Goal: Information Seeking & Learning: Learn about a topic

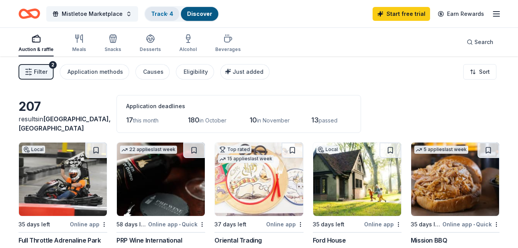
click at [159, 12] on link "Track · 4" at bounding box center [162, 13] width 22 height 7
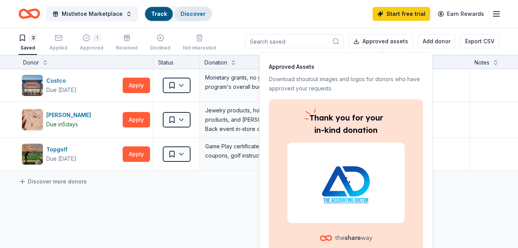
scroll to position [0, 0]
click at [193, 14] on link "Discover" at bounding box center [193, 13] width 25 height 7
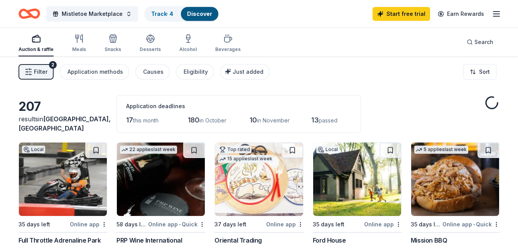
click at [191, 17] on div "Discover" at bounding box center [199, 14] width 37 height 14
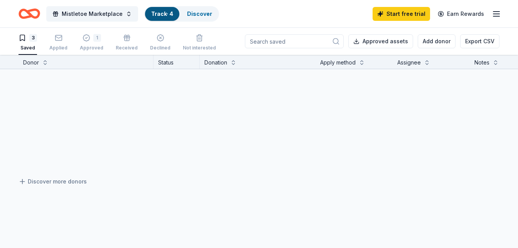
scroll to position [0, 0]
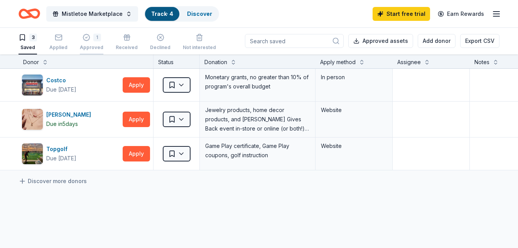
click at [93, 37] on div "1" at bounding box center [97, 38] width 8 height 8
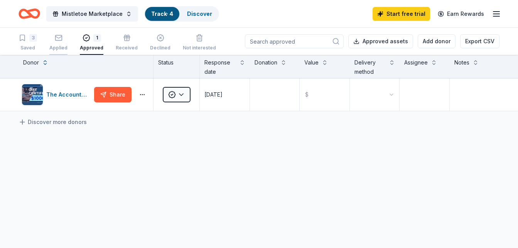
click at [59, 41] on icon "button" at bounding box center [59, 38] width 8 height 8
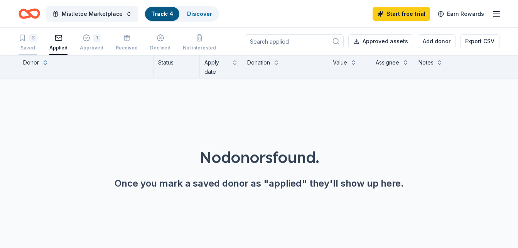
click at [25, 37] on icon "button" at bounding box center [22, 38] width 5 height 6
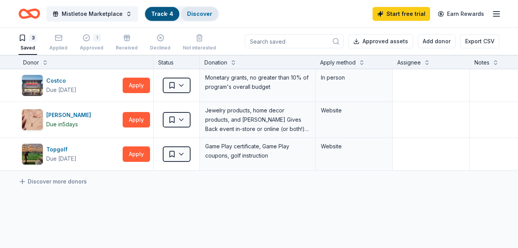
click at [203, 11] on link "Discover" at bounding box center [199, 13] width 25 height 7
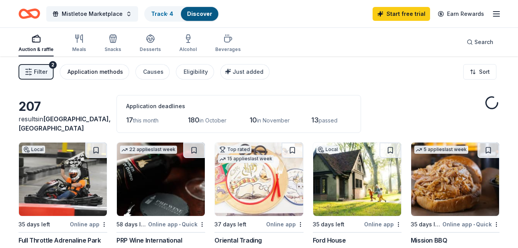
click at [100, 73] on div "Application methods" at bounding box center [96, 71] width 56 height 9
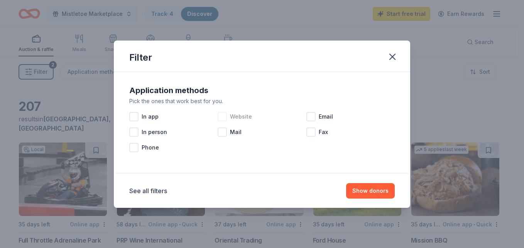
click at [223, 119] on div at bounding box center [222, 116] width 9 height 9
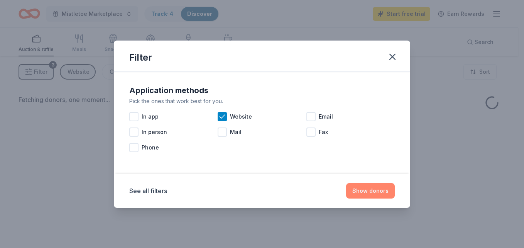
click at [377, 191] on button "Show donors" at bounding box center [370, 190] width 49 height 15
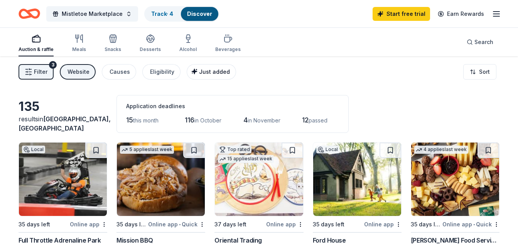
click at [207, 74] on span "Just added" at bounding box center [214, 71] width 31 height 7
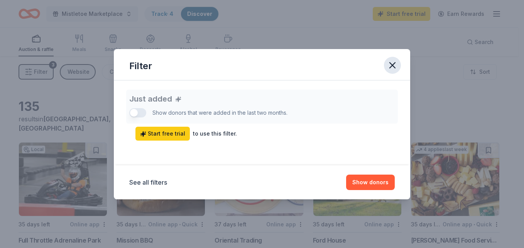
click at [393, 65] on icon "button" at bounding box center [392, 65] width 5 height 5
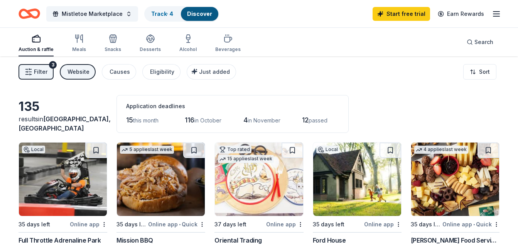
click at [34, 42] on rect "button" at bounding box center [36, 39] width 8 height 5
click at [75, 49] on div "Meals" at bounding box center [79, 49] width 14 height 6
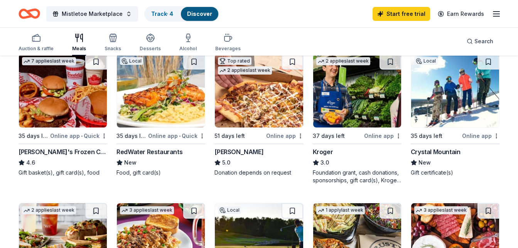
scroll to position [241, 0]
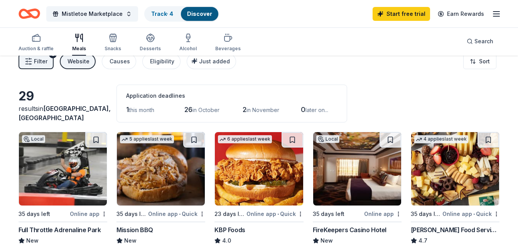
scroll to position [0, 0]
